Goal: Communication & Community: Ask a question

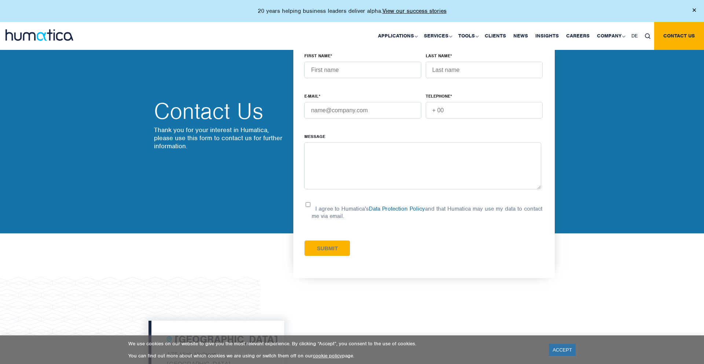
click at [562, 349] on link "ACCEPT" at bounding box center [562, 349] width 27 height 12
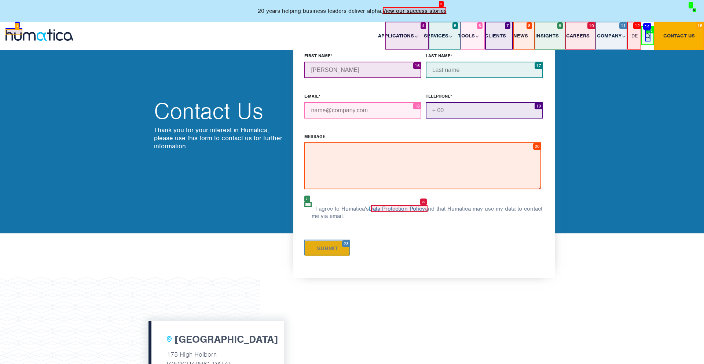
type input "[PERSON_NAME]"
type input "Baumen"
type input "[PERSON_NAME][EMAIL_ADDRESS][DOMAIN_NAME]"
type input "[PHONE_NUMBER]"
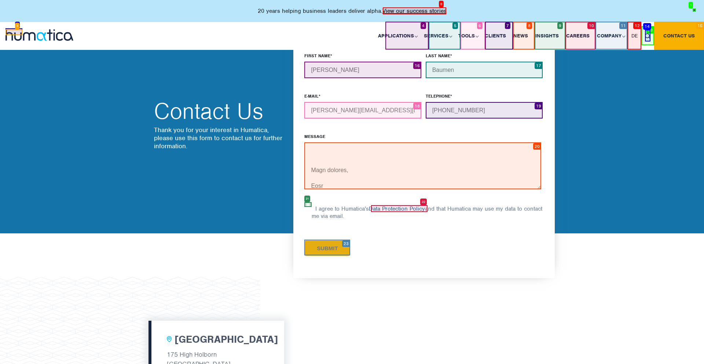
type textarea "Hi Humatica Team, I was looking through your due diligence services on your web…"
click at [308, 204] on input "I agree to Humatica's Data Protection Policy and that Humatica may use my data …" at bounding box center [307, 204] width 7 height 5
checkbox input "true"
click at [327, 247] on input "Submit" at bounding box center [327, 248] width 46 height 16
